Goal: Information Seeking & Learning: Find specific fact

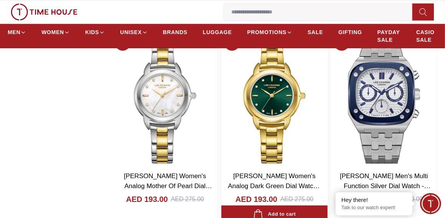
scroll to position [1341, 0]
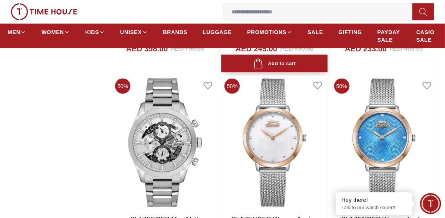
scroll to position [2530, 0]
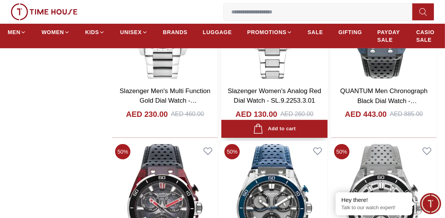
scroll to position [3909, 0]
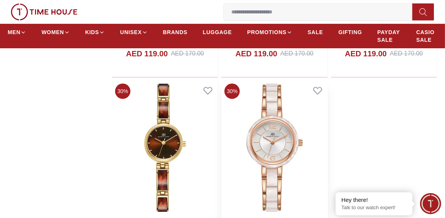
scroll to position [5327, 0]
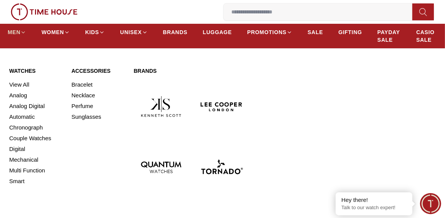
click at [20, 36] on link "MEN" at bounding box center [17, 32] width 18 height 14
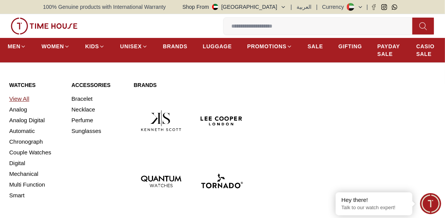
click at [30, 100] on link "View All" at bounding box center [35, 99] width 53 height 11
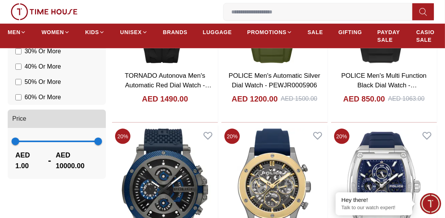
scroll to position [537, 0]
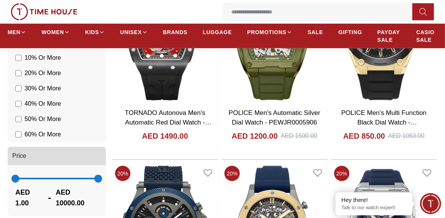
click at [51, 178] on span at bounding box center [56, 179] width 83 height 2
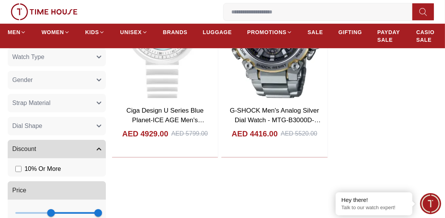
scroll to position [460, 0]
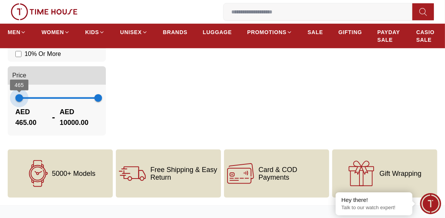
type input "*"
drag, startPoint x: 50, startPoint y: 97, endPoint x: 15, endPoint y: 97, distance: 34.9
click at [15, 97] on span "2" at bounding box center [15, 98] width 8 height 8
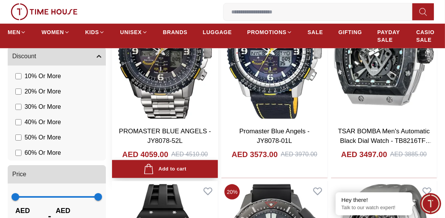
scroll to position [575, 0]
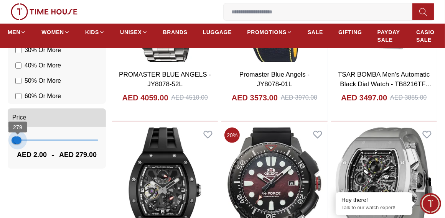
type input "***"
drag, startPoint x: 98, startPoint y: 139, endPoint x: 18, endPoint y: 138, distance: 80.1
click at [18, 138] on span "326" at bounding box center [18, 140] width 8 height 8
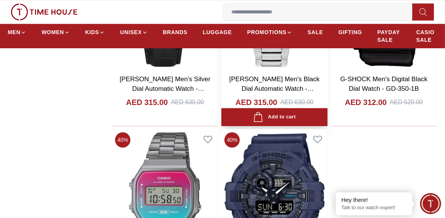
scroll to position [1188, 0]
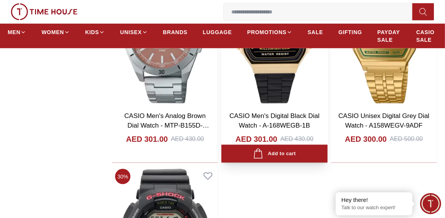
scroll to position [2491, 0]
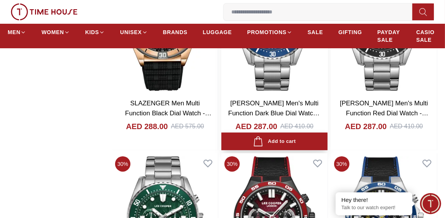
scroll to position [3679, 0]
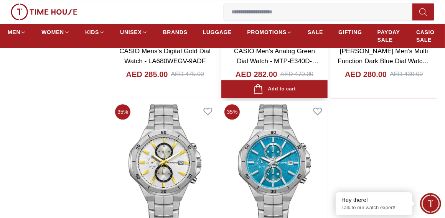
scroll to position [5098, 0]
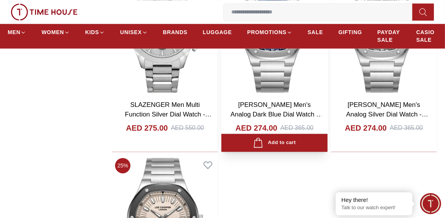
scroll to position [6477, 0]
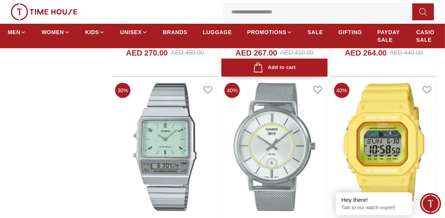
scroll to position [7435, 0]
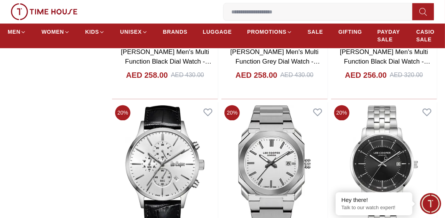
scroll to position [8240, 0]
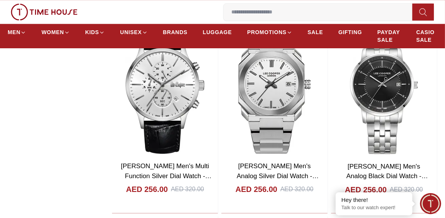
click at [421, 13] on icon at bounding box center [423, 12] width 8 height 9
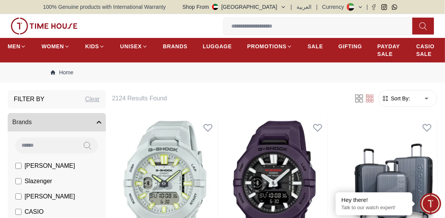
click at [287, 25] on input at bounding box center [320, 25] width 195 height 15
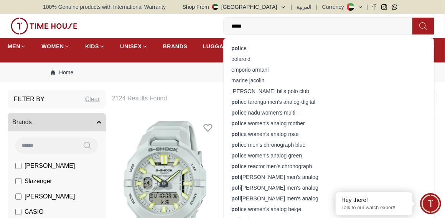
type input "******"
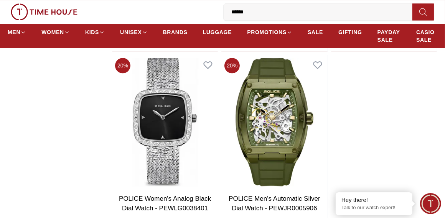
scroll to position [1341, 0]
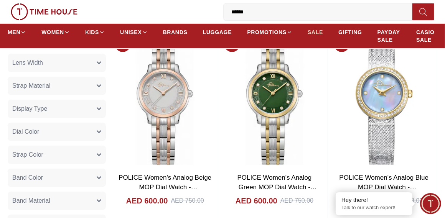
scroll to position [243, 0]
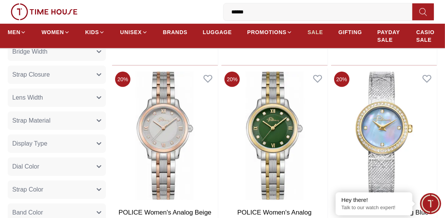
click at [322, 36] on span "SALE" at bounding box center [314, 32] width 15 height 8
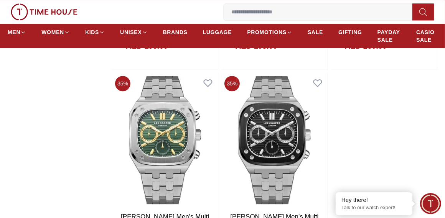
scroll to position [1495, 0]
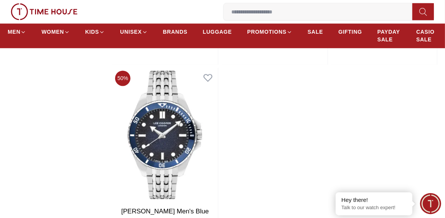
scroll to position [2721, 0]
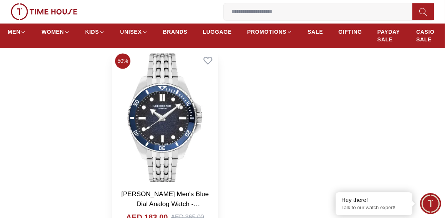
click at [152, 117] on img at bounding box center [165, 118] width 106 height 135
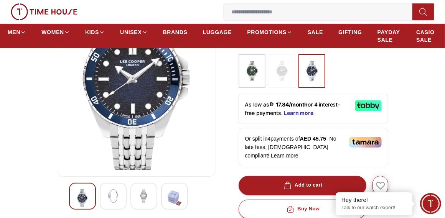
scroll to position [77, 0]
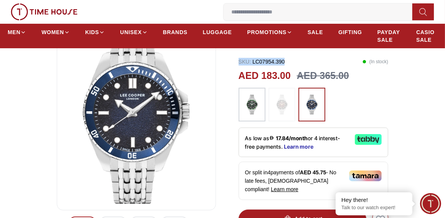
drag, startPoint x: 285, startPoint y: 51, endPoint x: 237, endPoint y: 53, distance: 47.9
click at [237, 53] on div "50% [PERSON_NAME] Men's Blue Dial Analog Watch - LC07954.390 SKU : LC07954.390 …" at bounding box center [222, 218] width 359 height 410
copy p "SKU : LC07954.390"
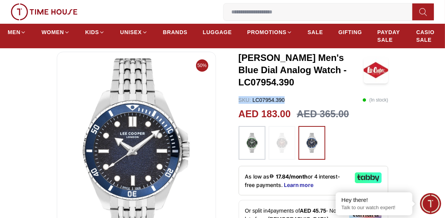
click at [255, 96] on p "SKU : LC07954.390" at bounding box center [261, 100] width 46 height 8
drag, startPoint x: 252, startPoint y: 87, endPoint x: 287, endPoint y: 84, distance: 35.4
copy p "LC07954.390"
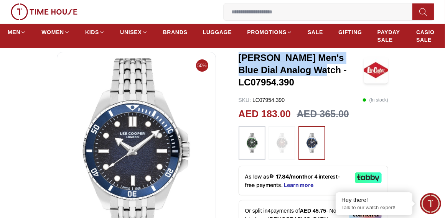
drag, startPoint x: 240, startPoint y: 57, endPoint x: 297, endPoint y: 72, distance: 59.6
click at [297, 72] on h3 "[PERSON_NAME] Men's Blue Dial Analog Watch - LC07954.390" at bounding box center [300, 70] width 125 height 37
copy h3 "[PERSON_NAME] Men's Blue Dial Analog Watch"
drag, startPoint x: 362, startPoint y: 71, endPoint x: 240, endPoint y: 62, distance: 122.6
click at [240, 62] on h3 "[PERSON_NAME] Men's Blue Dial Analog Watch - LC07954.390" at bounding box center [300, 70] width 125 height 37
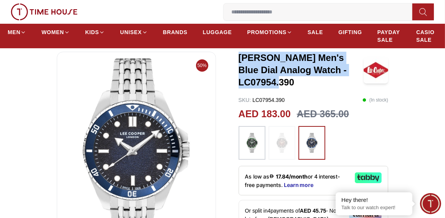
copy h3 "[PERSON_NAME] Men's Blue Dial Analog Watch - LC07954.390"
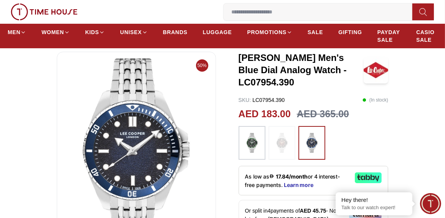
click at [250, 11] on input at bounding box center [320, 11] width 195 height 15
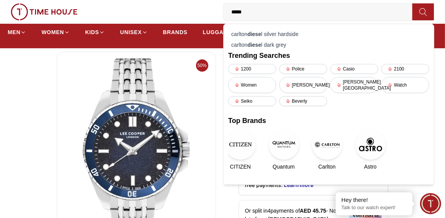
type input "******"
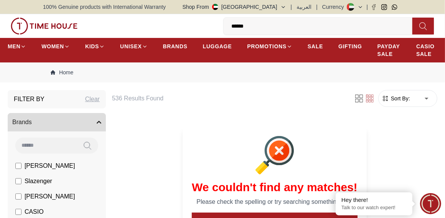
click at [262, 26] on input "******" at bounding box center [320, 25] width 195 height 15
